Goal: Information Seeking & Learning: Compare options

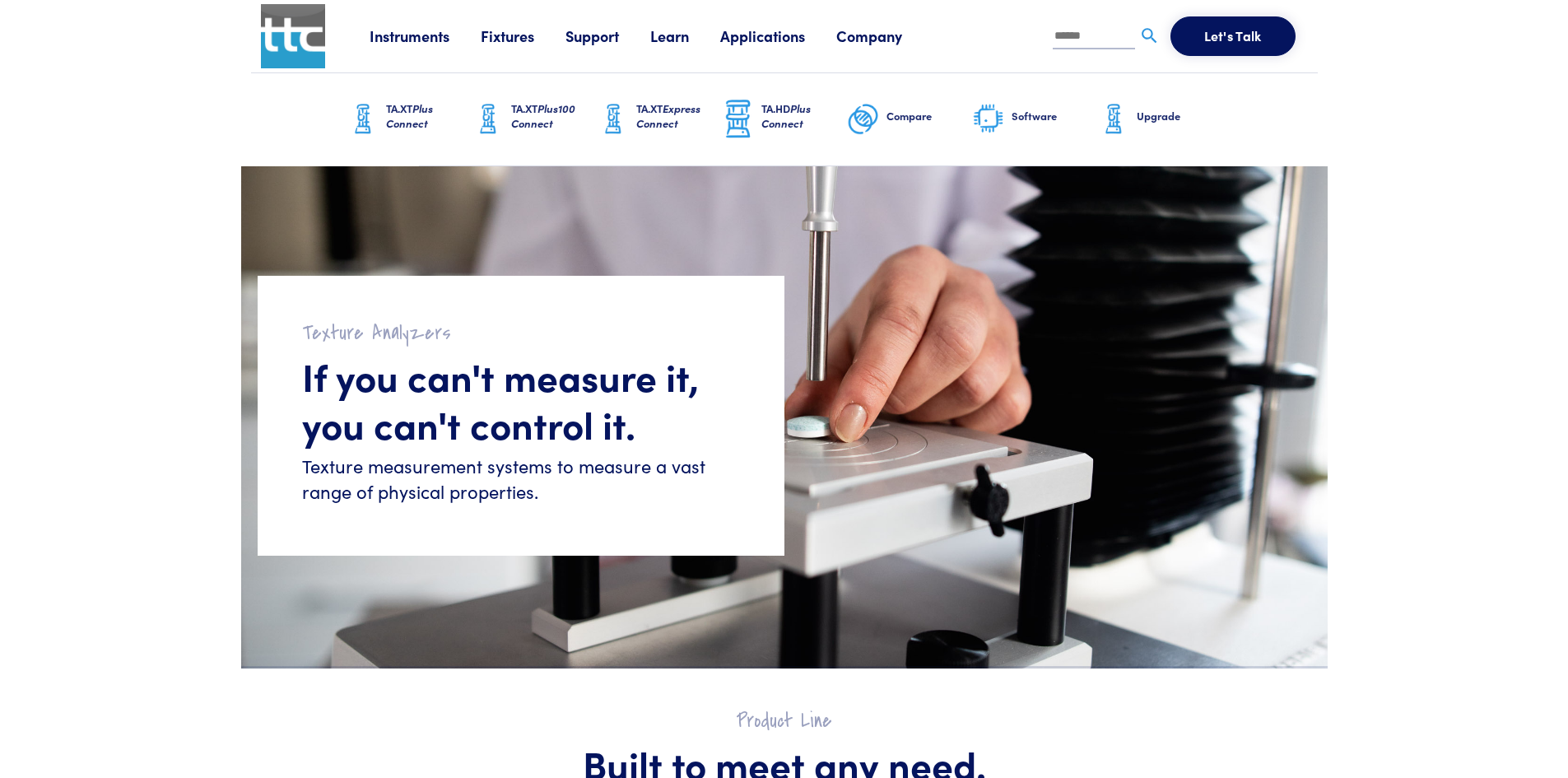
click at [1014, 127] on link "Software" at bounding box center [1035, 119] width 125 height 92
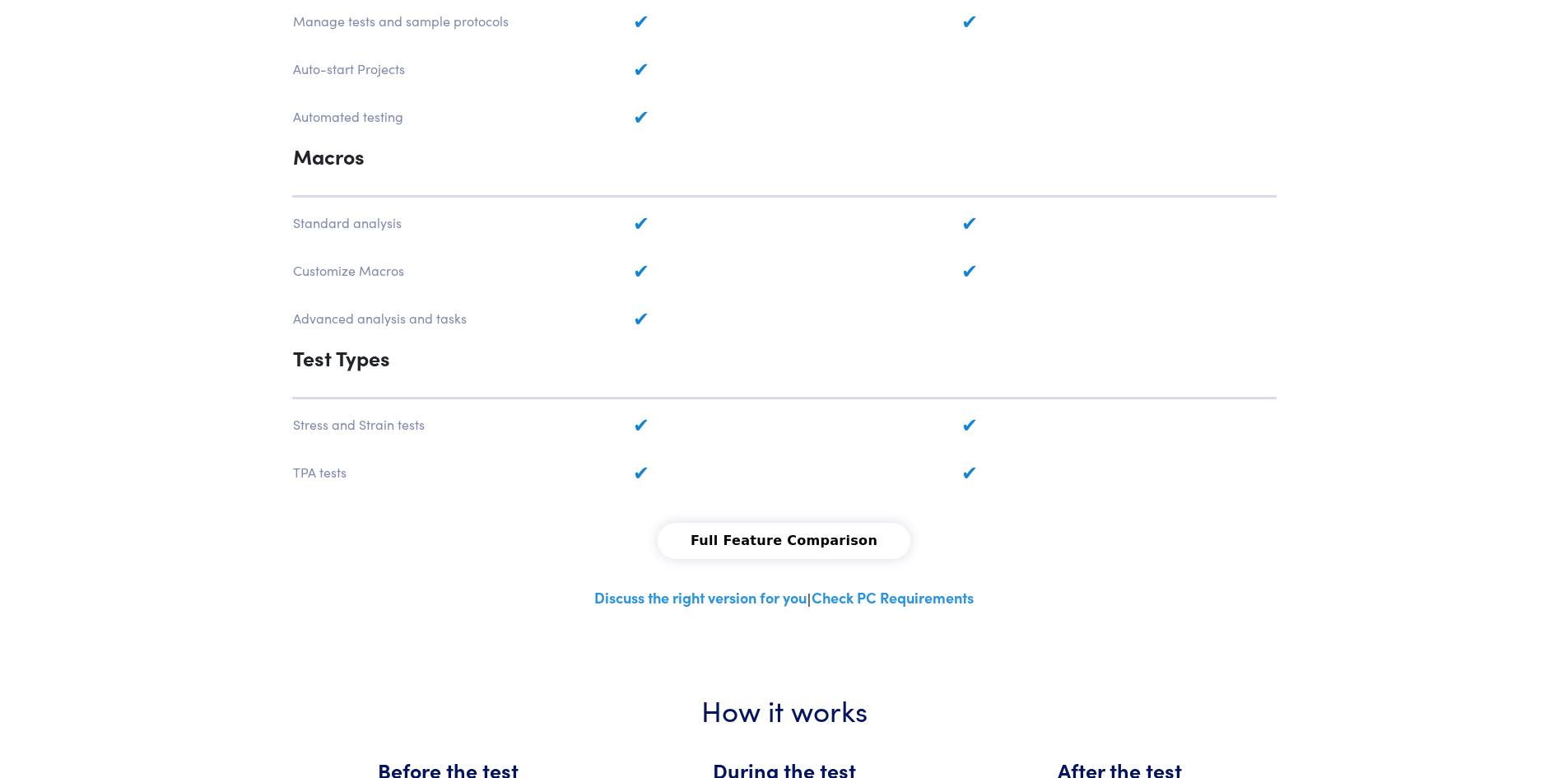
scroll to position [1152, 0]
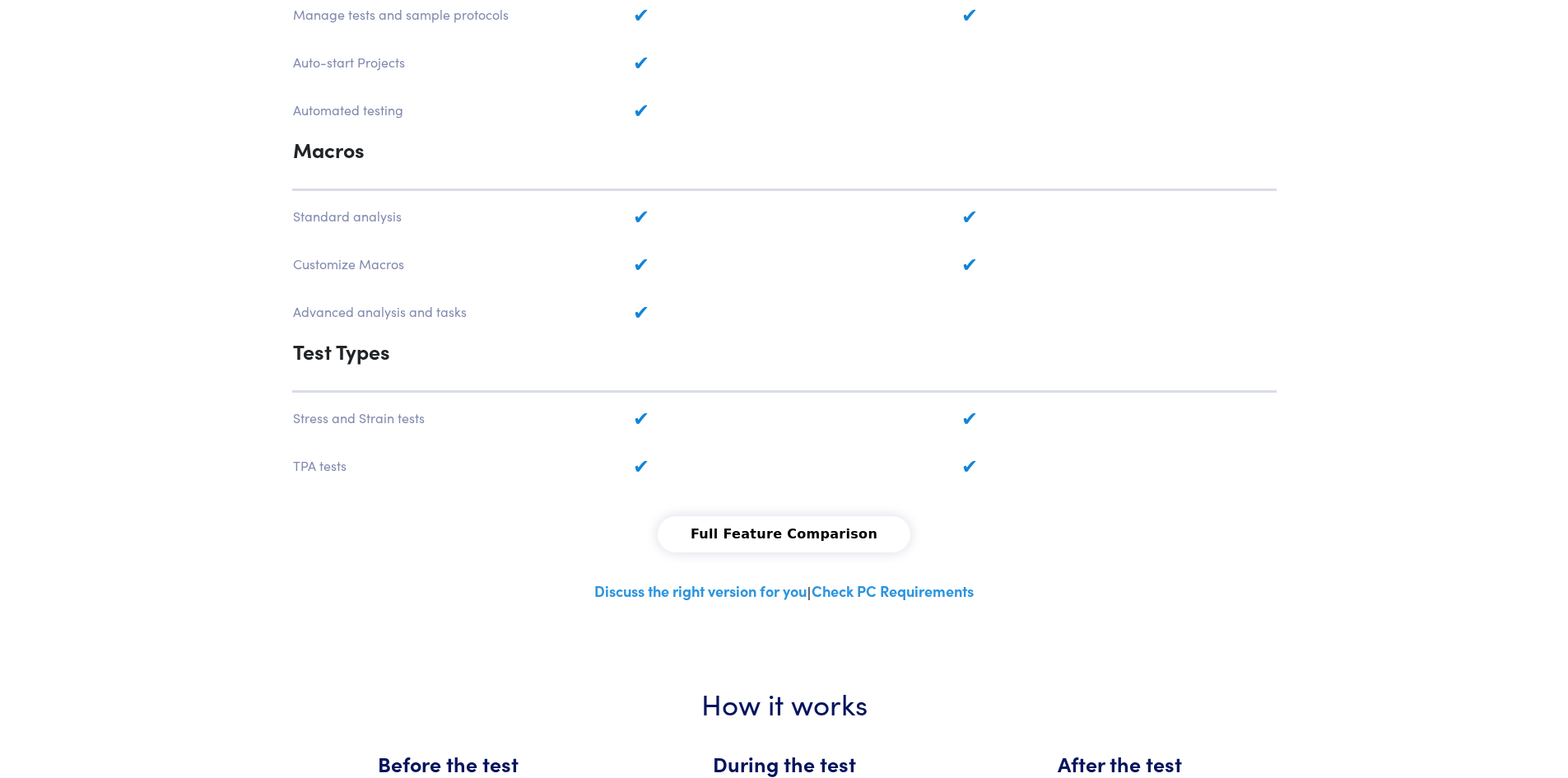
click at [753, 537] on button "Full Feature Comparison" at bounding box center [784, 534] width 253 height 37
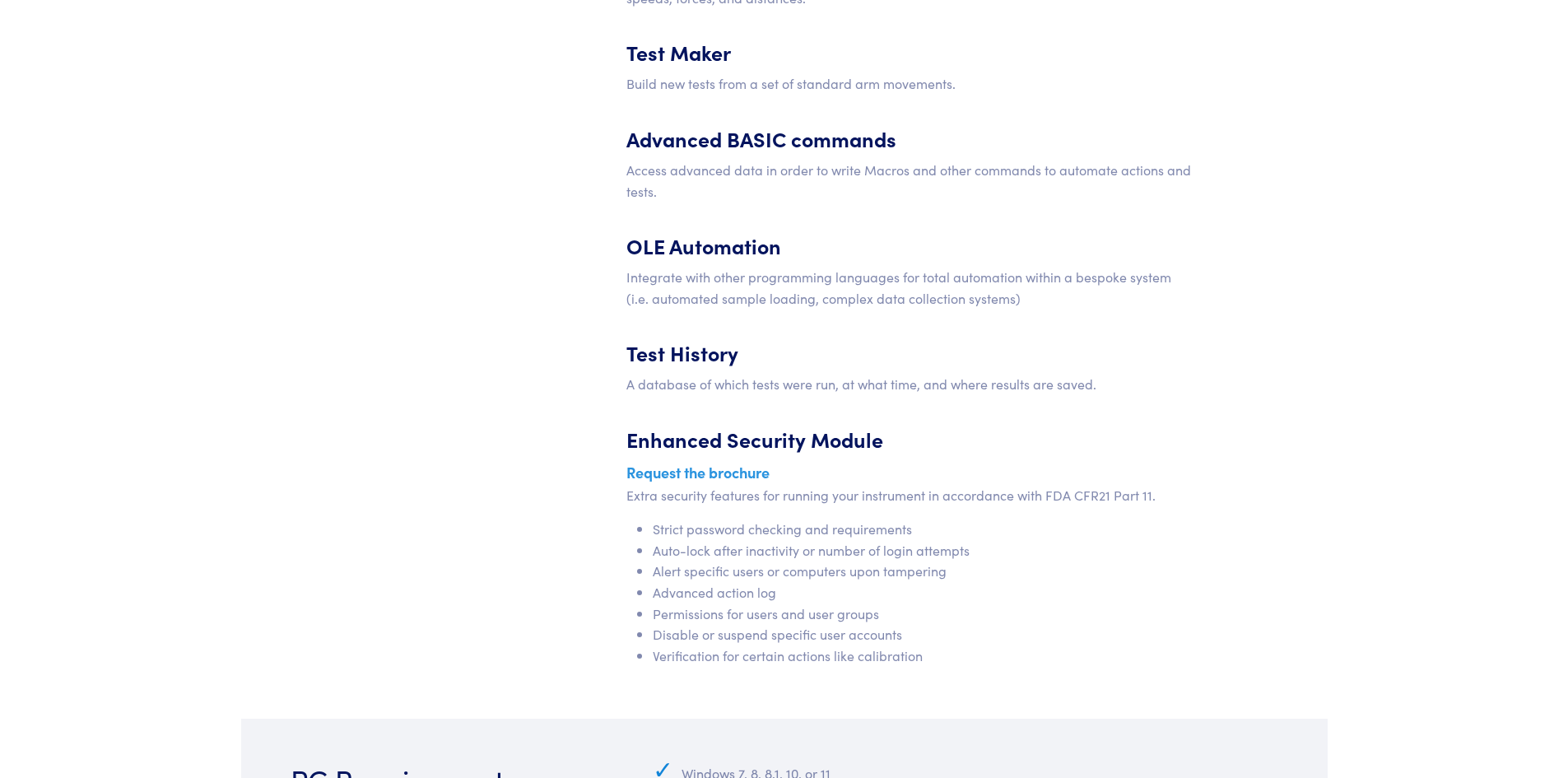
scroll to position [8099, 0]
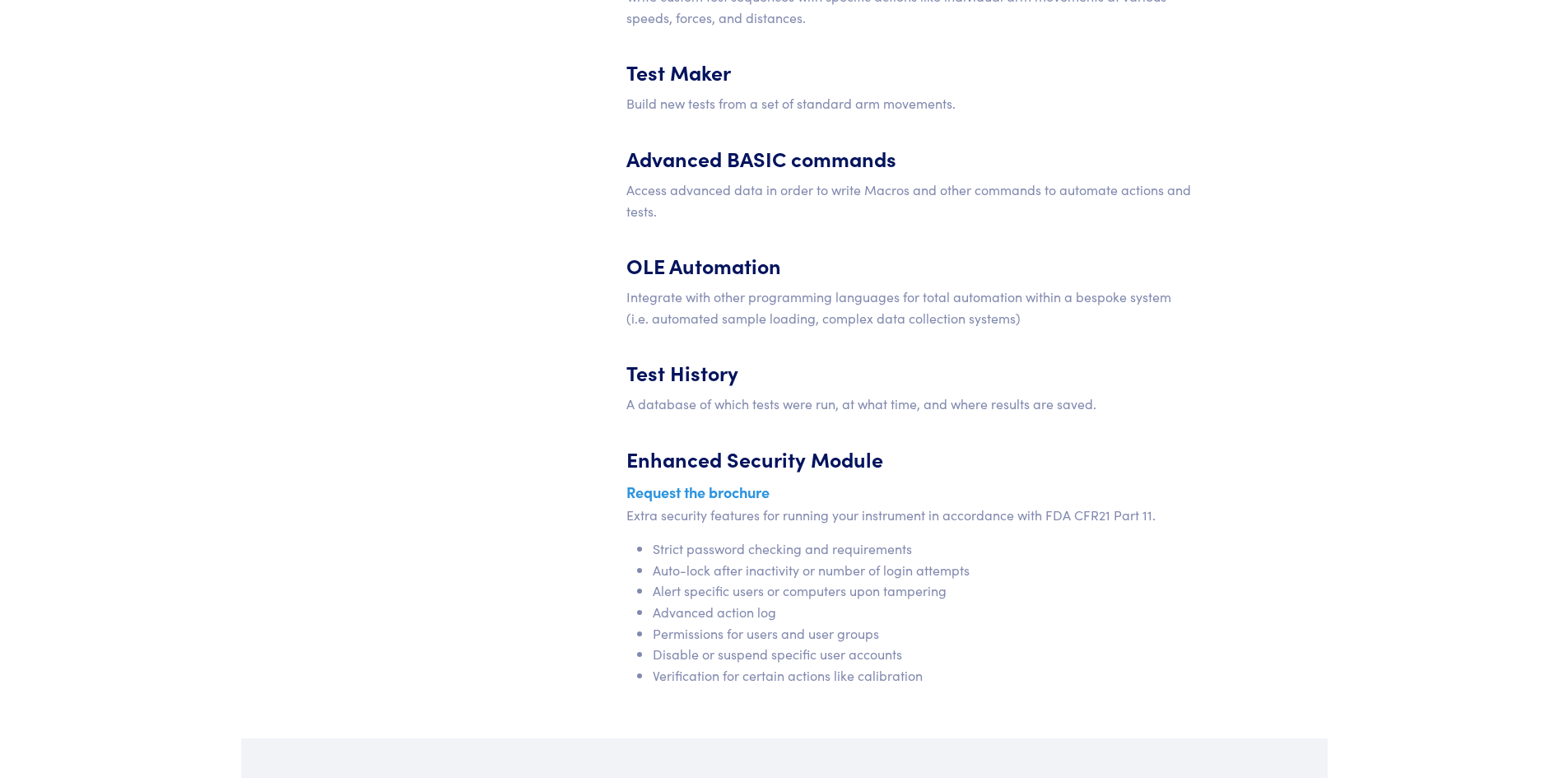
click at [308, 471] on section "Extras Programmable Sequencing Write custom test sequences with specific action…" at bounding box center [784, 303] width 1087 height 870
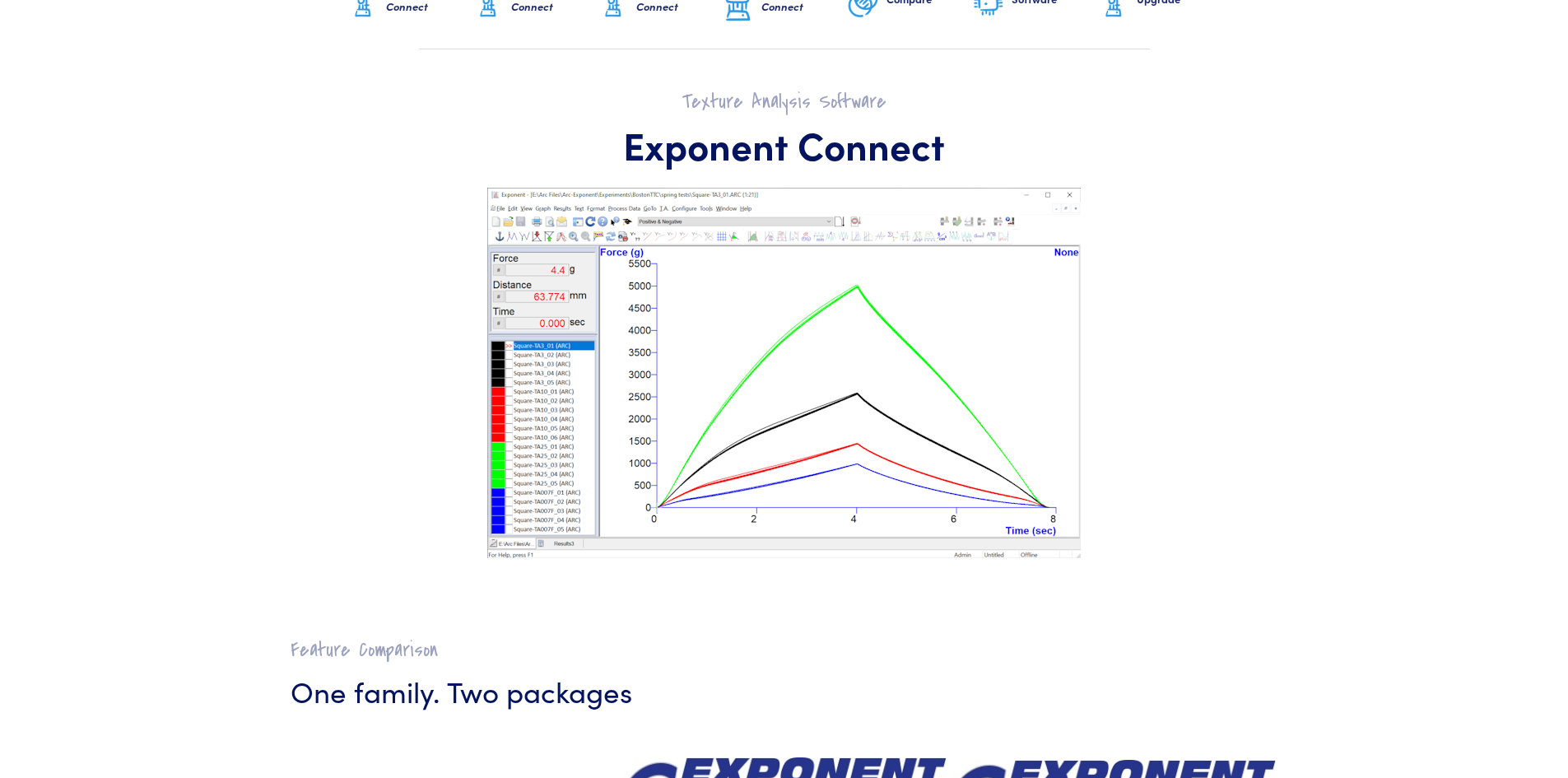
scroll to position [0, 0]
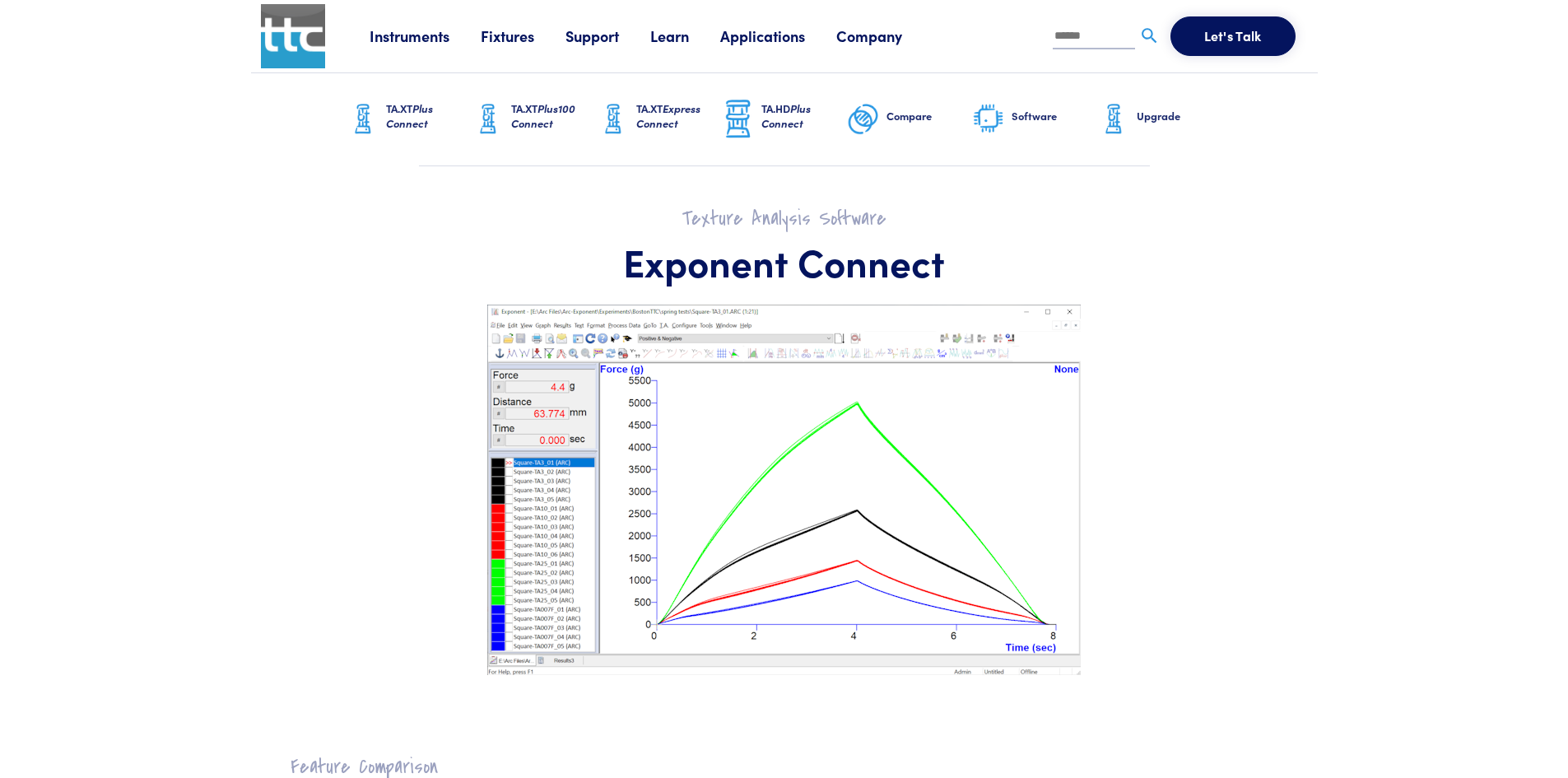
click at [668, 260] on h1 "Exponent Connect" at bounding box center [784, 261] width 988 height 47
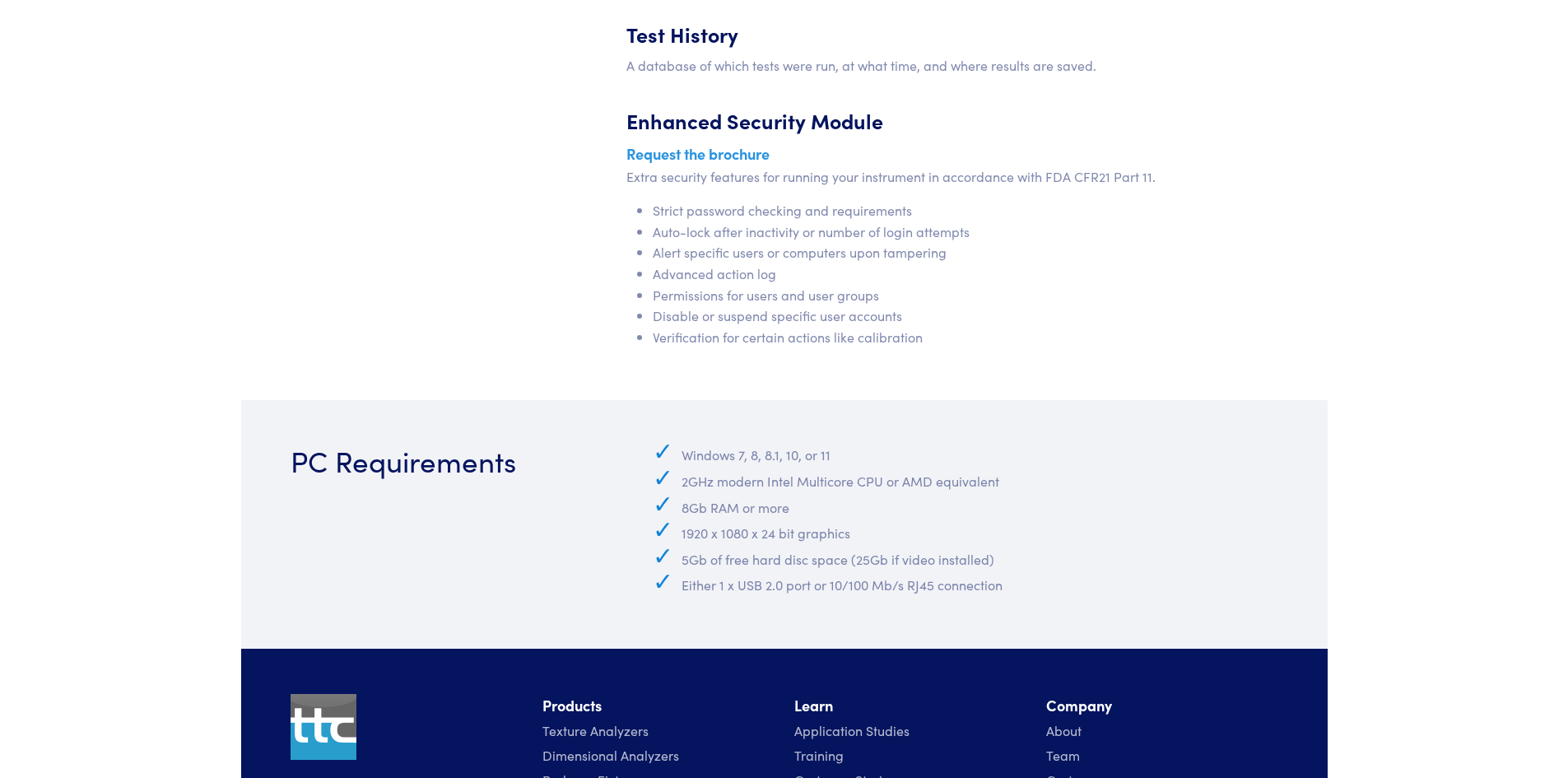
scroll to position [8346, 0]
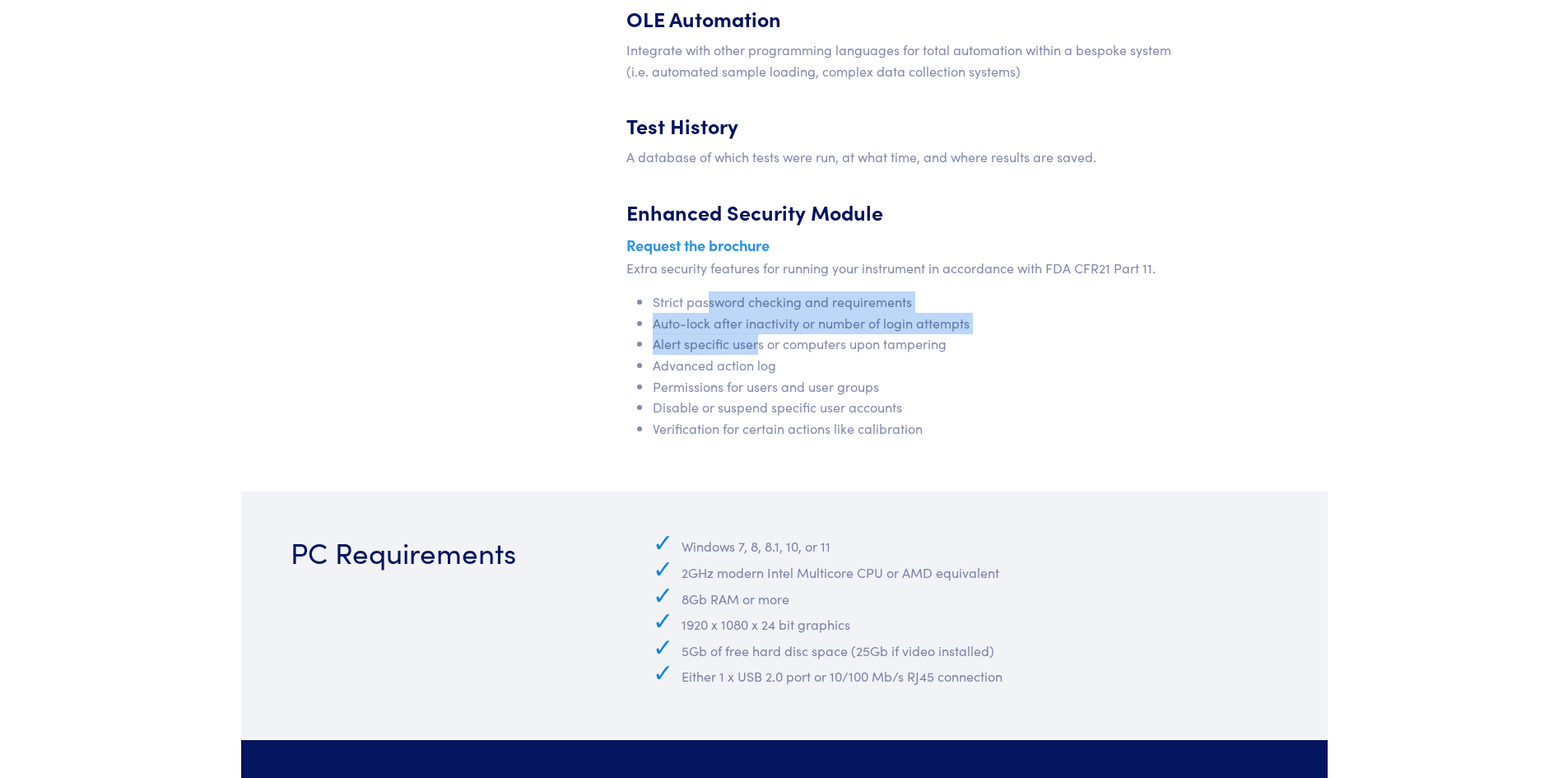
drag, startPoint x: 705, startPoint y: 306, endPoint x: 785, endPoint y: 359, distance: 96.0
click at [767, 351] on ul "Strict password checking and requirements Auto-lock after inactivity or number …" at bounding box center [910, 364] width 568 height 147
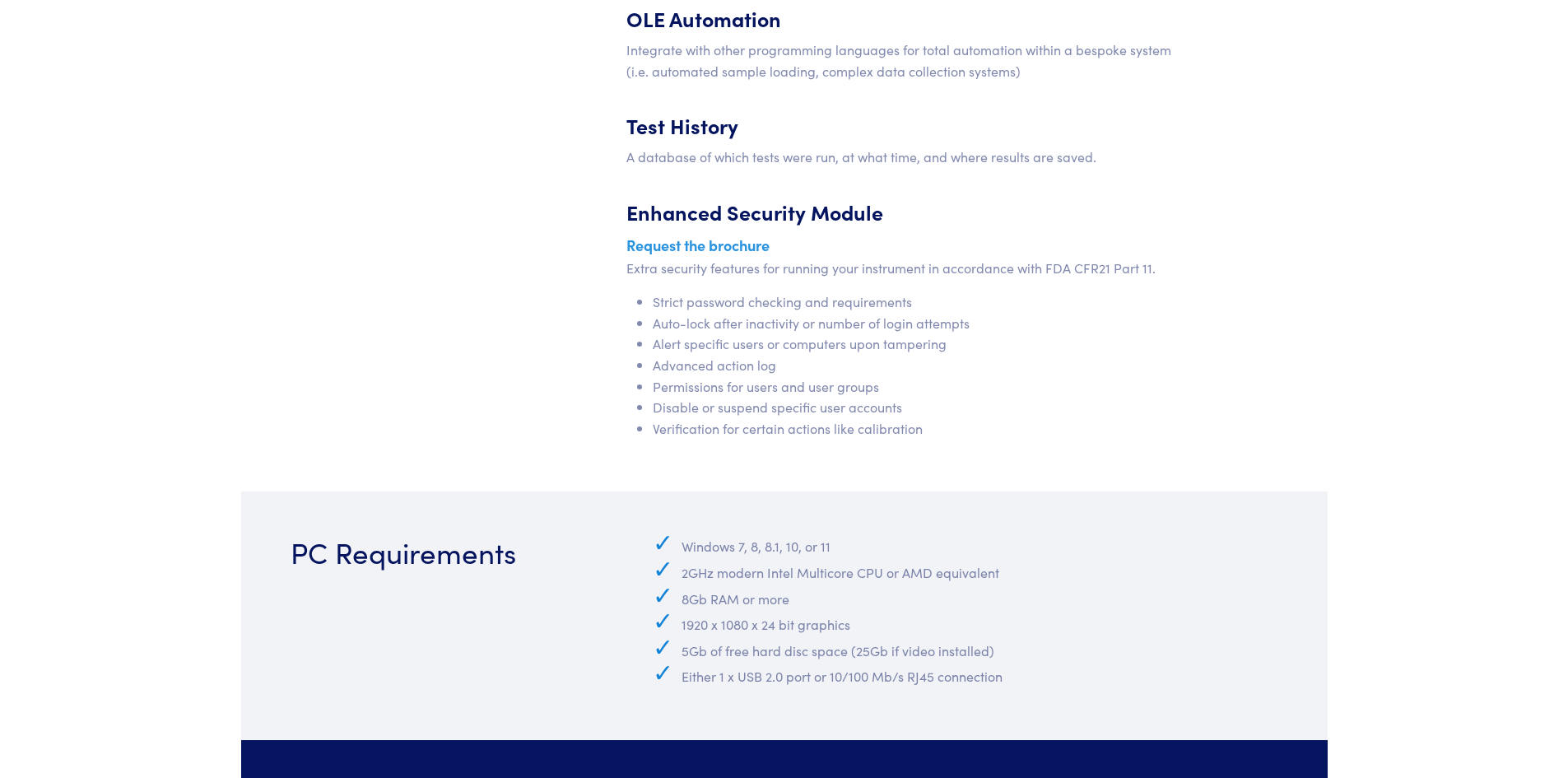
click at [788, 368] on li "Advanced action log" at bounding box center [923, 364] width 542 height 21
drag, startPoint x: 756, startPoint y: 383, endPoint x: 780, endPoint y: 394, distance: 26.4
click at [776, 393] on li "Permissions for users and user groups" at bounding box center [923, 386] width 542 height 21
click at [780, 394] on li "Permissions for users and user groups" at bounding box center [923, 386] width 542 height 21
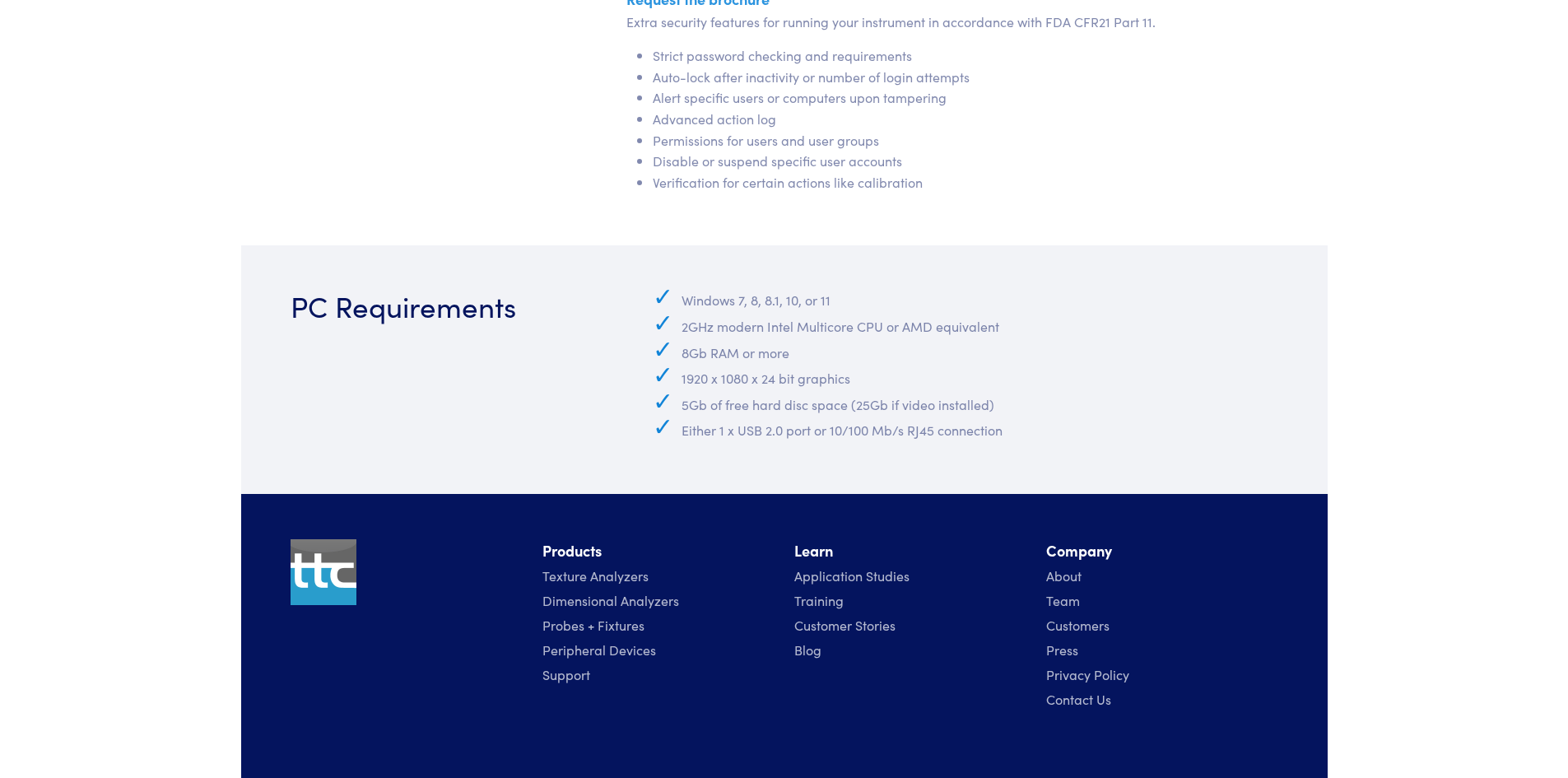
scroll to position [8675, 0]
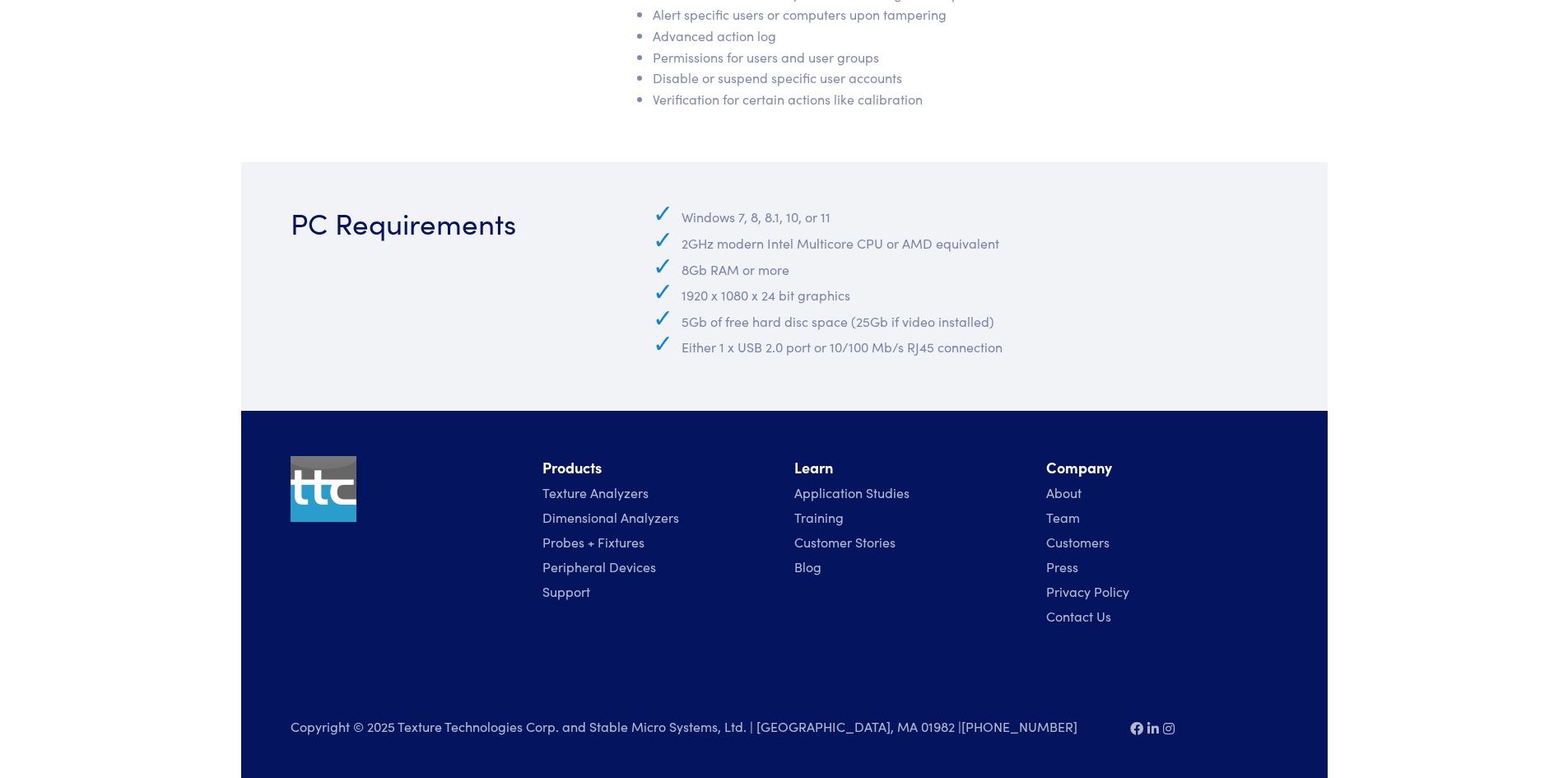
click at [592, 492] on link "Texture Analyzers" at bounding box center [595, 492] width 106 height 18
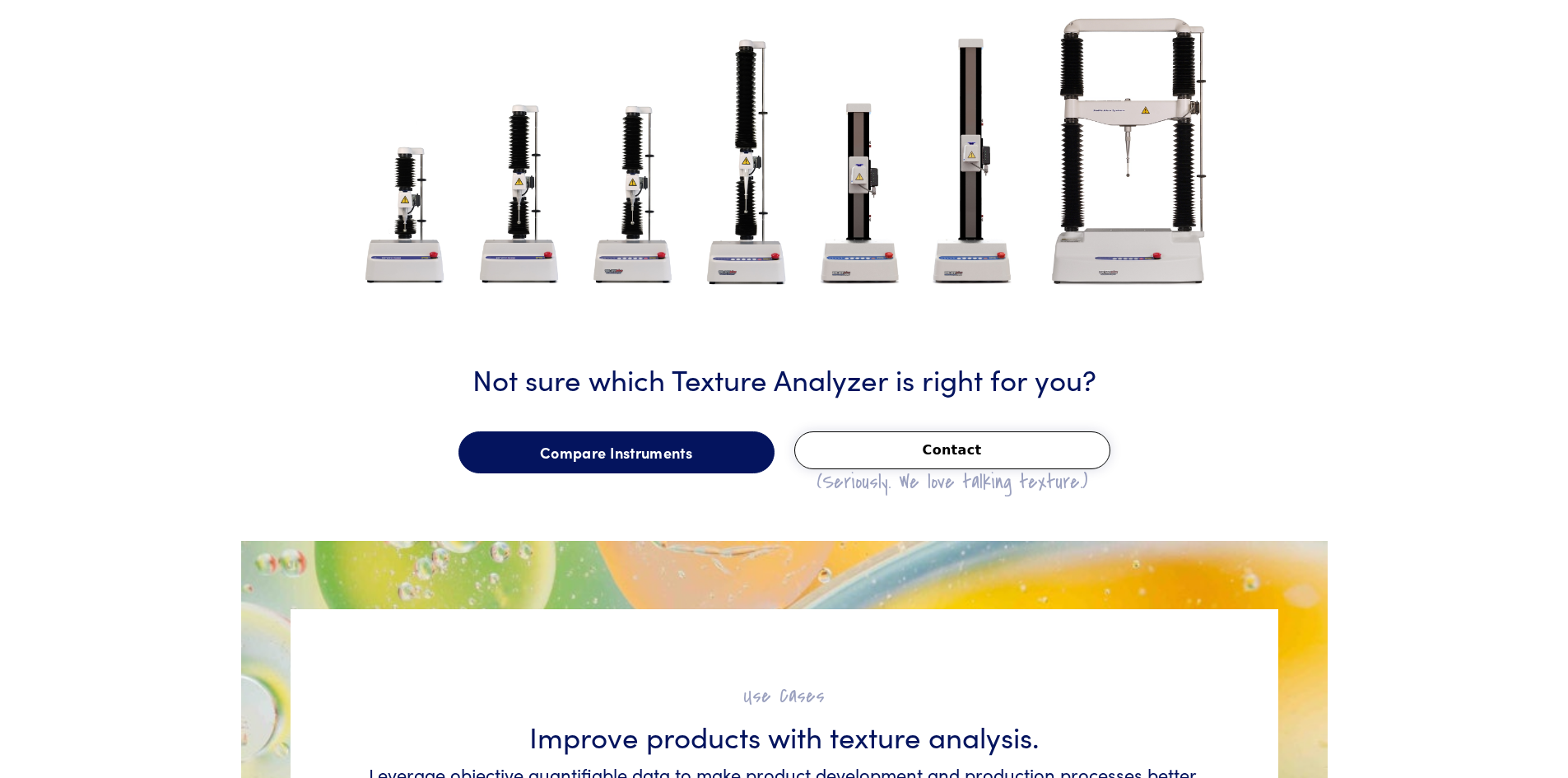
scroll to position [2057, 0]
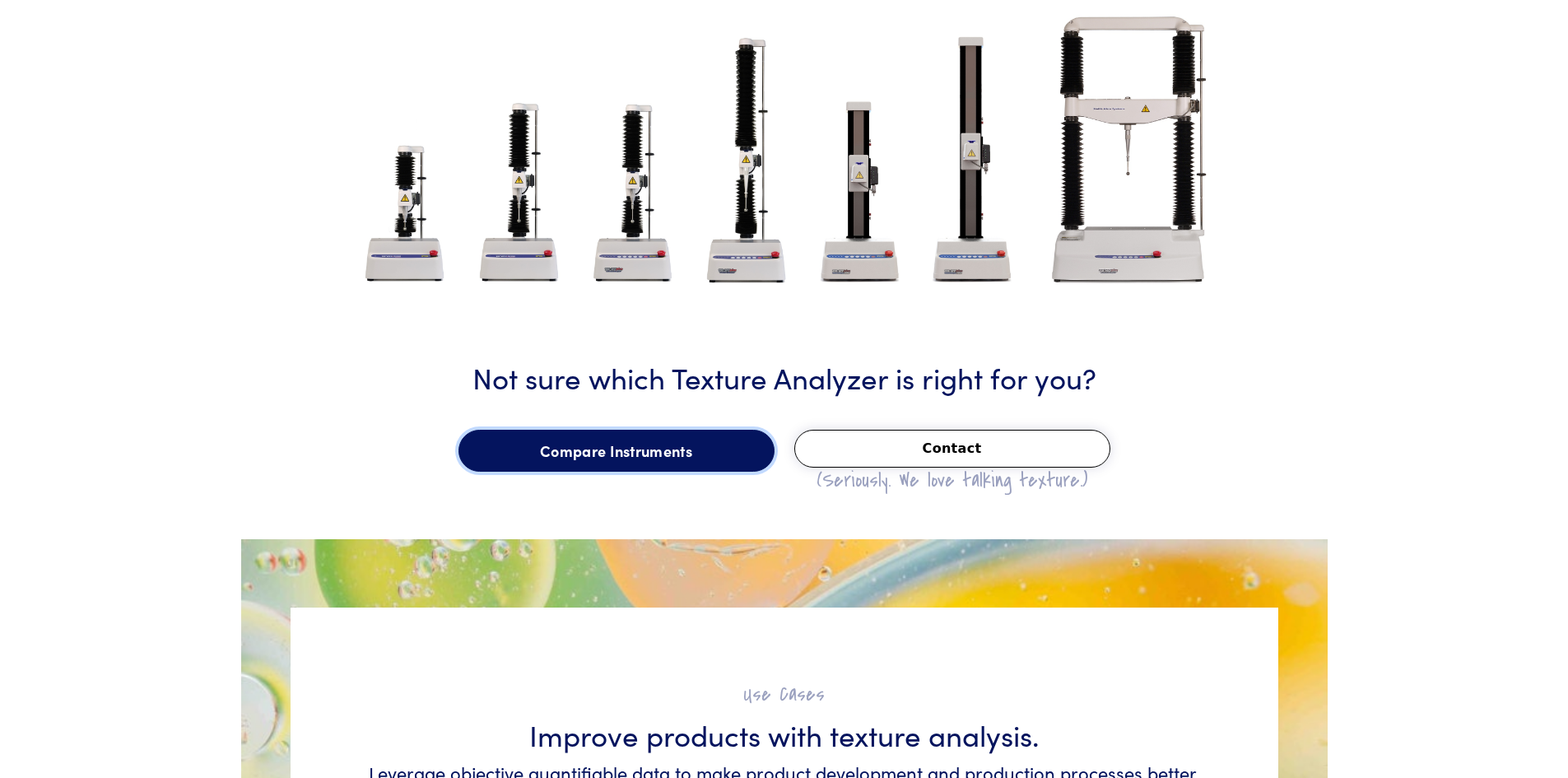
click at [721, 436] on link "Compare Instruments" at bounding box center [616, 451] width 316 height 43
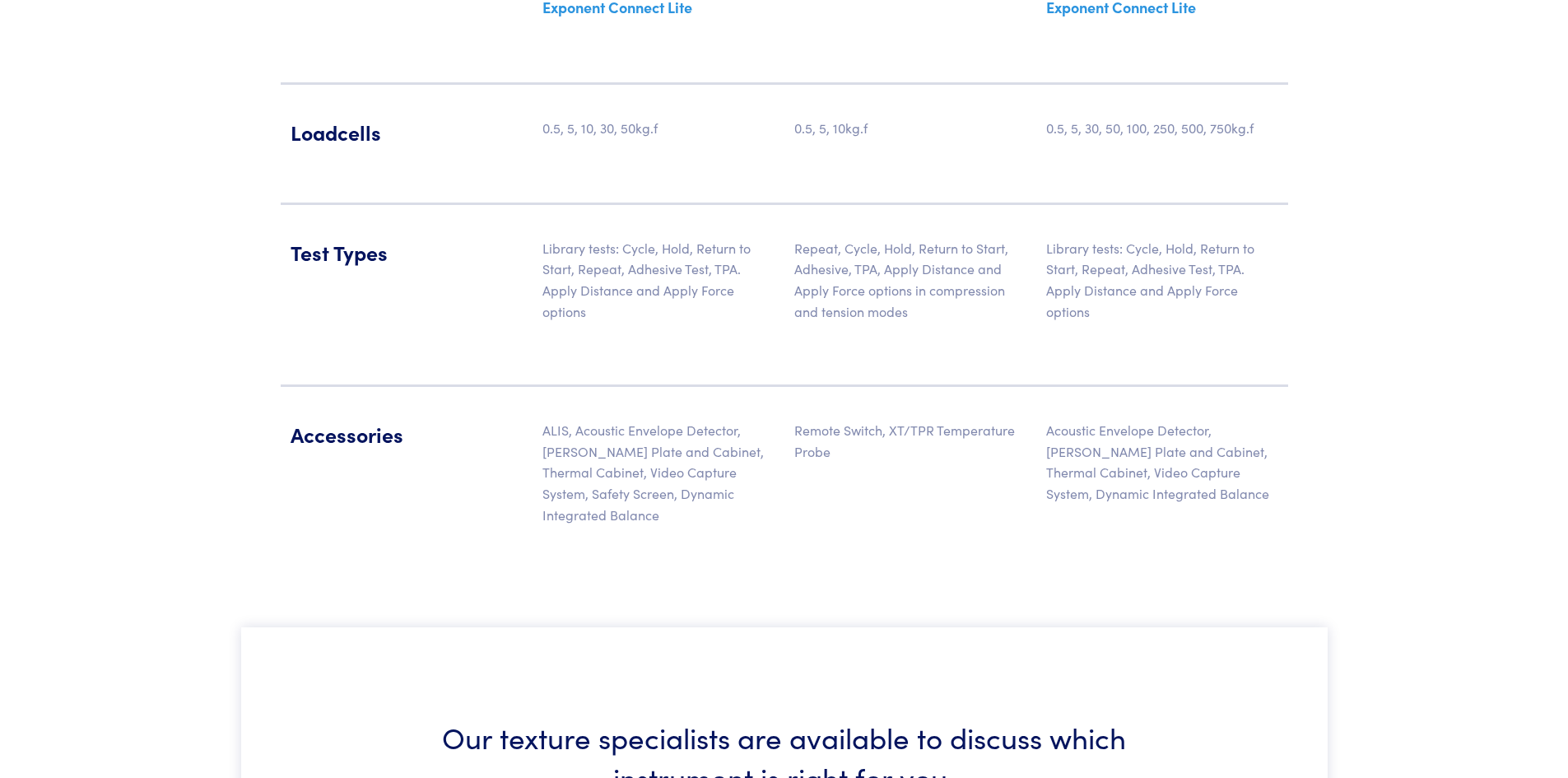
scroll to position [2078, 0]
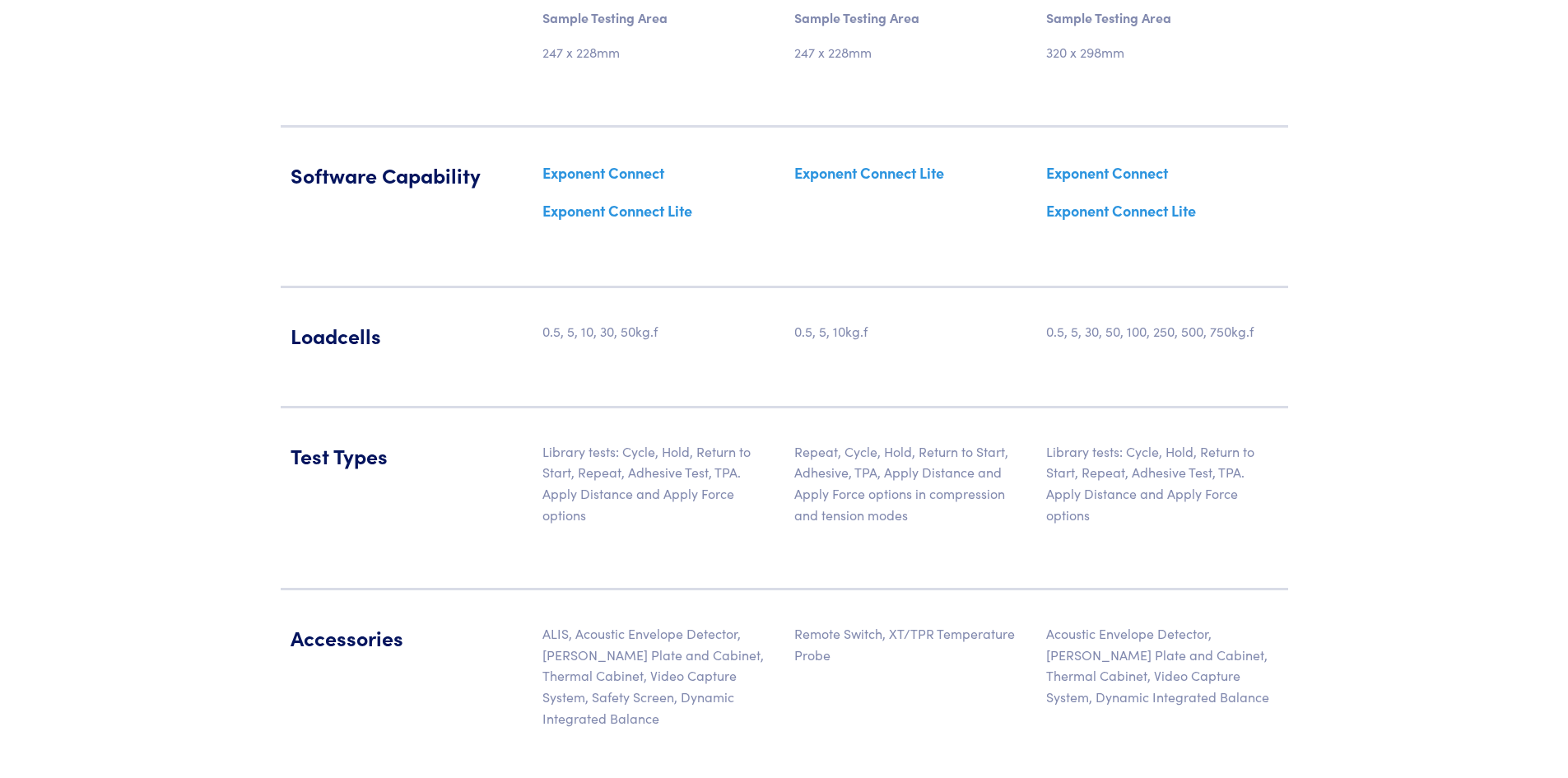
click at [338, 338] on h5 "Loadcells" at bounding box center [406, 336] width 232 height 29
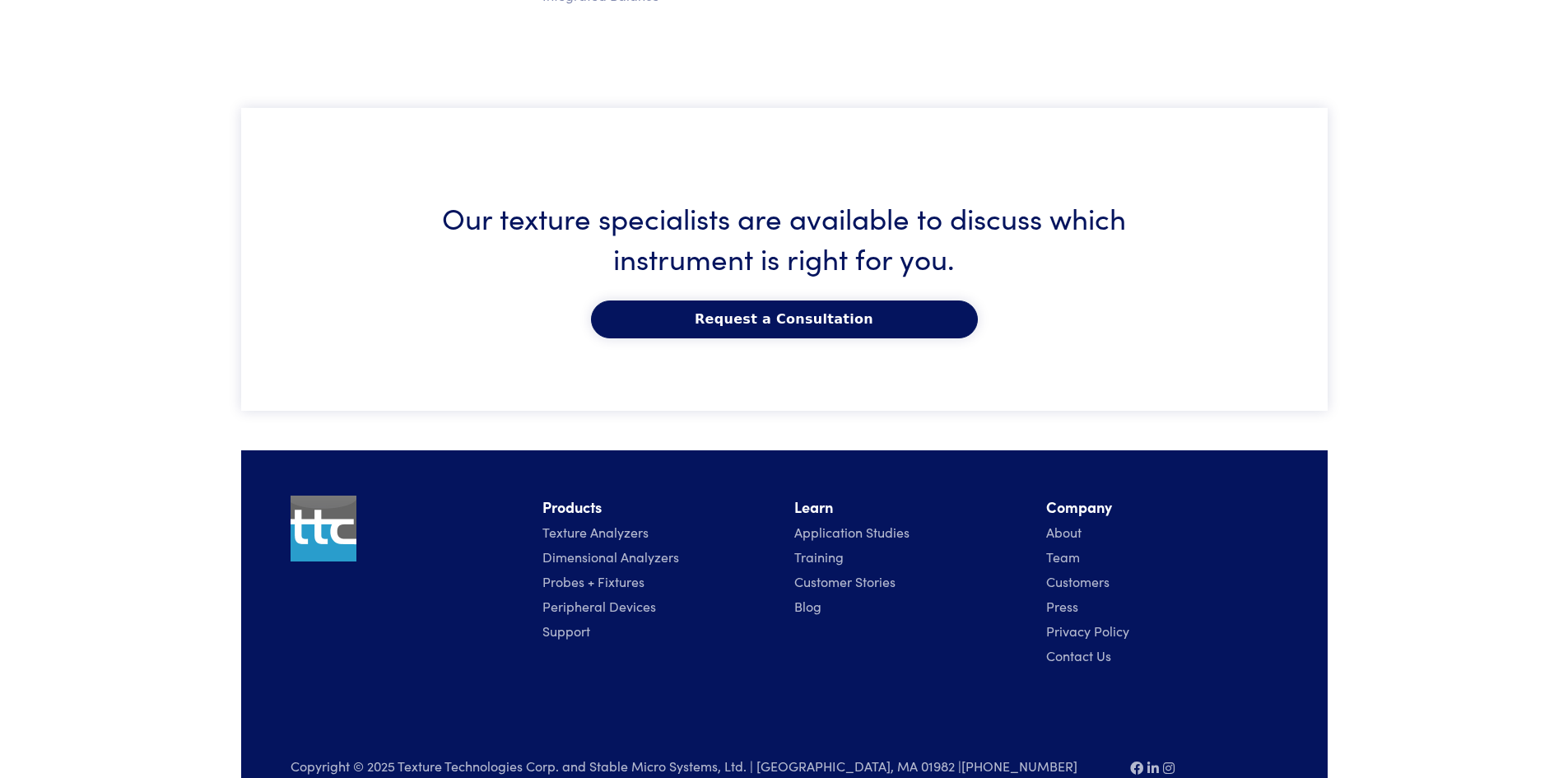
scroll to position [2819, 0]
